Goal: Information Seeking & Learning: Learn about a topic

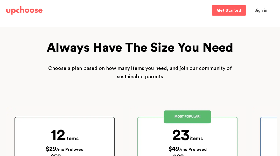
scroll to position [1147, 0]
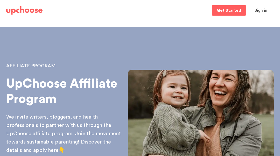
scroll to position [886, 0]
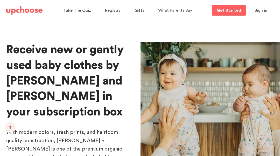
scroll to position [1739, 0]
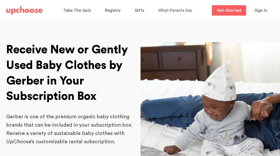
scroll to position [1606, 0]
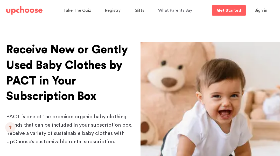
scroll to position [1534, 0]
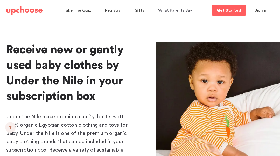
scroll to position [1750, 0]
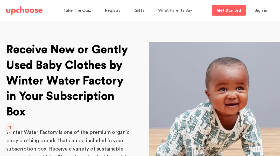
scroll to position [1643, 0]
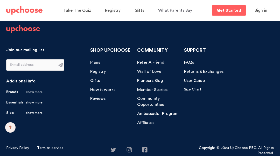
scroll to position [1698, 0]
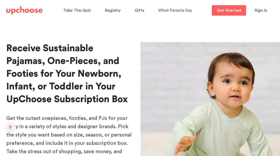
scroll to position [1636, 0]
